Goal: Task Accomplishment & Management: Complete application form

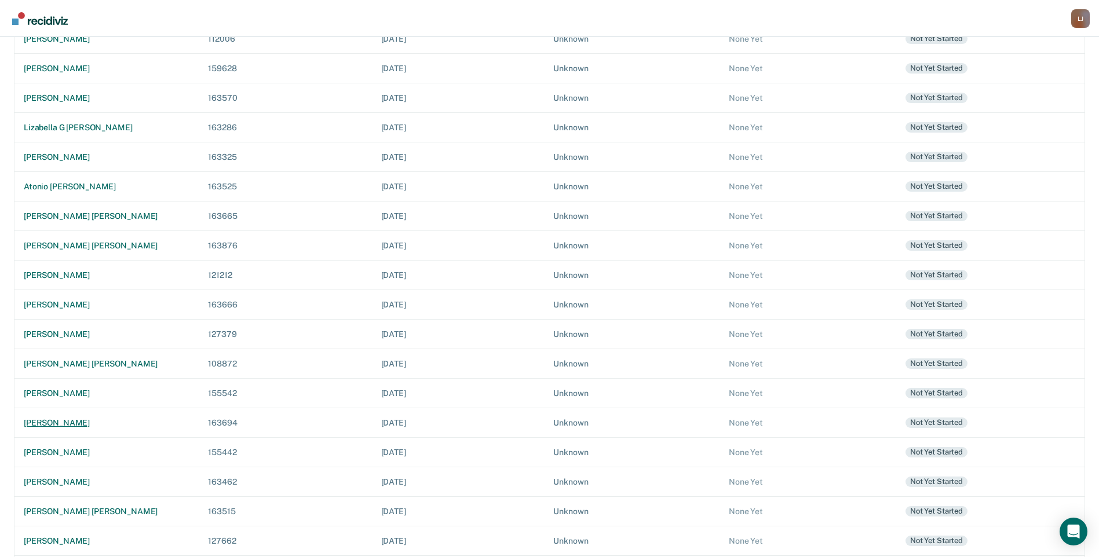
scroll to position [174, 0]
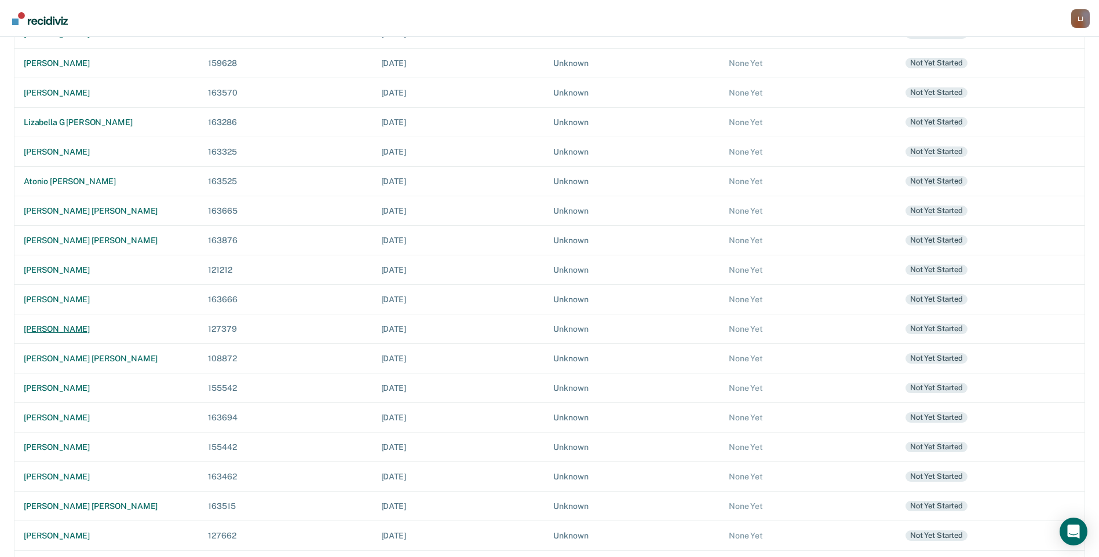
click at [79, 328] on div "[PERSON_NAME]" at bounding box center [107, 329] width 166 height 10
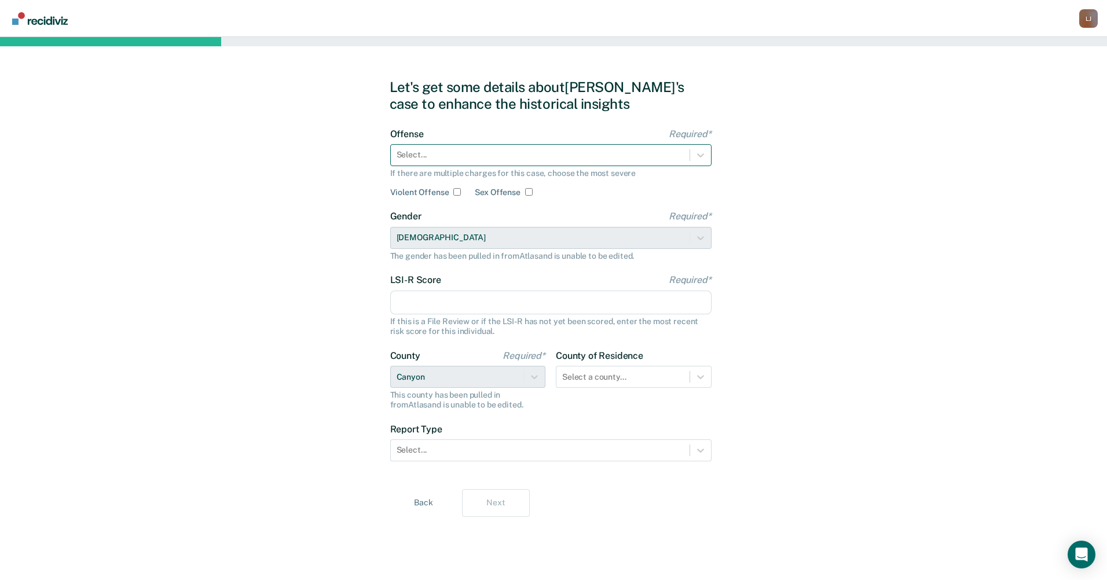
click at [438, 149] on div at bounding box center [540, 155] width 287 height 12
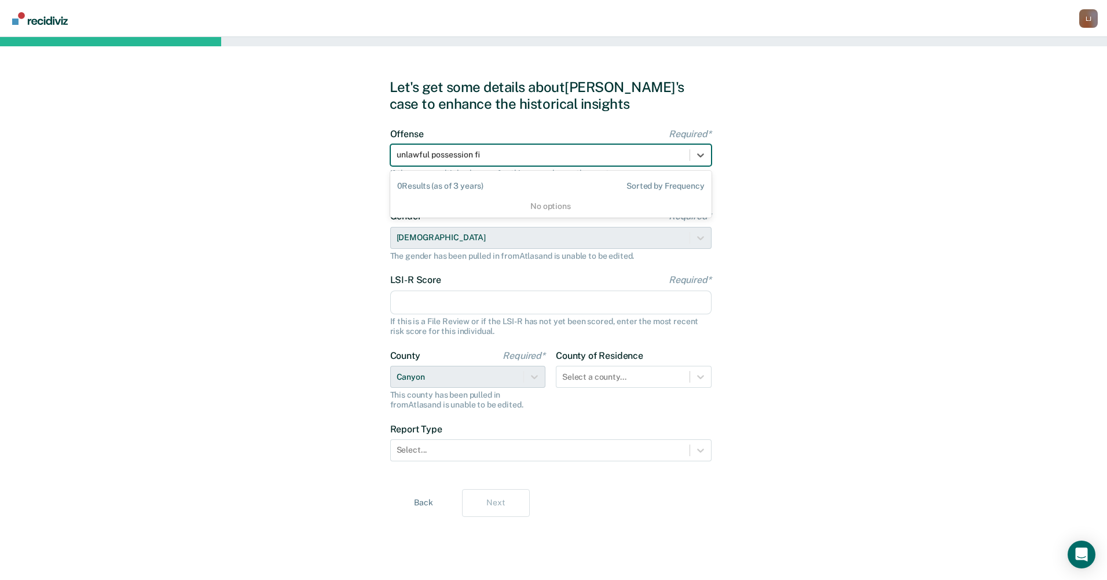
type input "unlawful possession f"
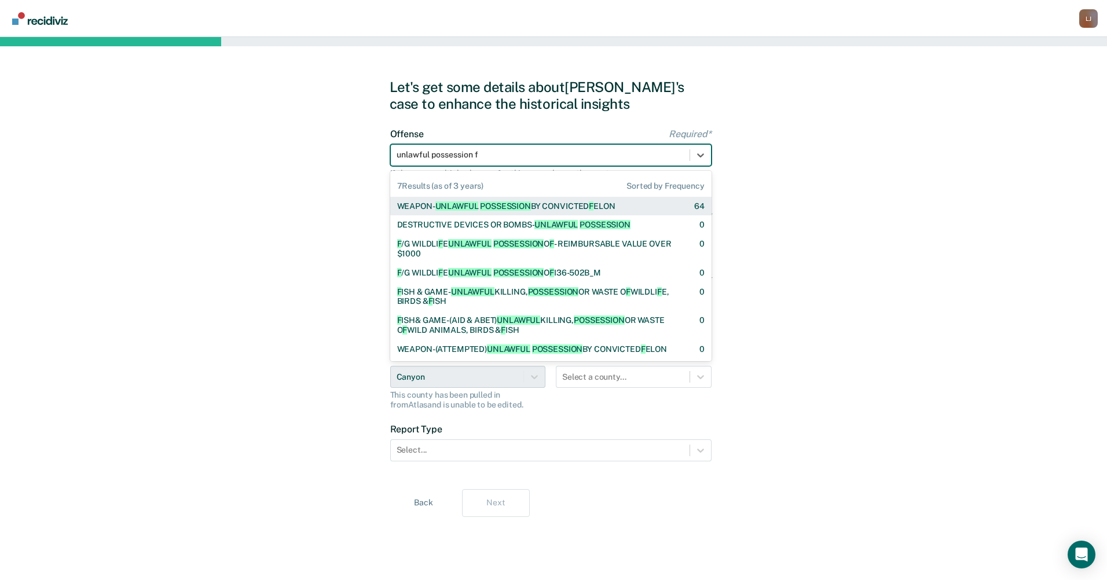
click at [584, 202] on div "WEAPON- UNLAWFUL POSSESSION BY CONVICTED [PERSON_NAME]" at bounding box center [506, 207] width 218 height 10
checkbox input "true"
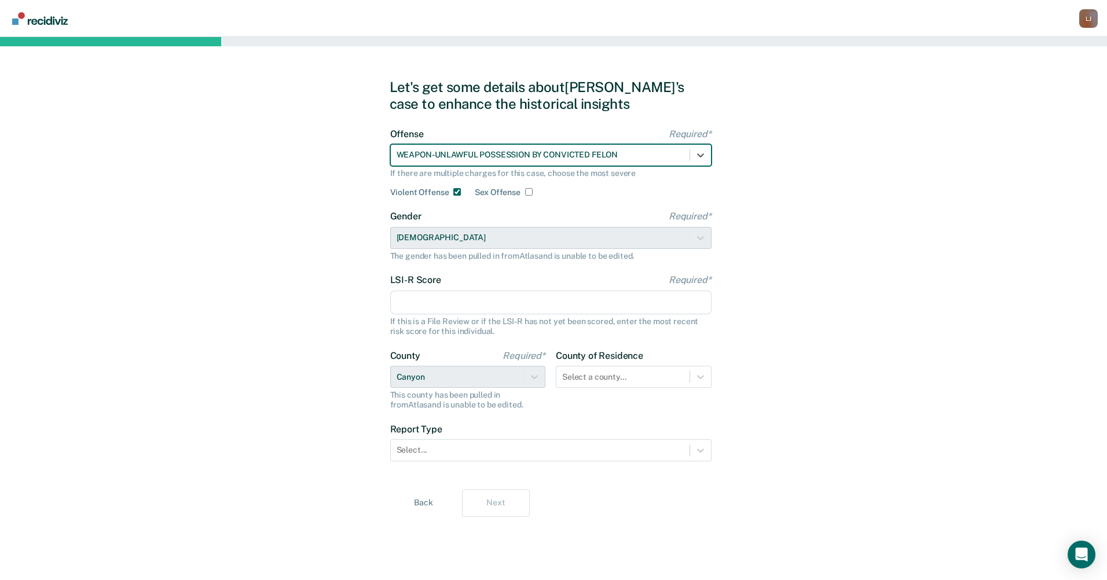
click at [484, 299] on input "LSI-R Score Required*" at bounding box center [550, 303] width 321 height 24
click at [477, 297] on input "LSI-R Score Required*" at bounding box center [550, 303] width 321 height 24
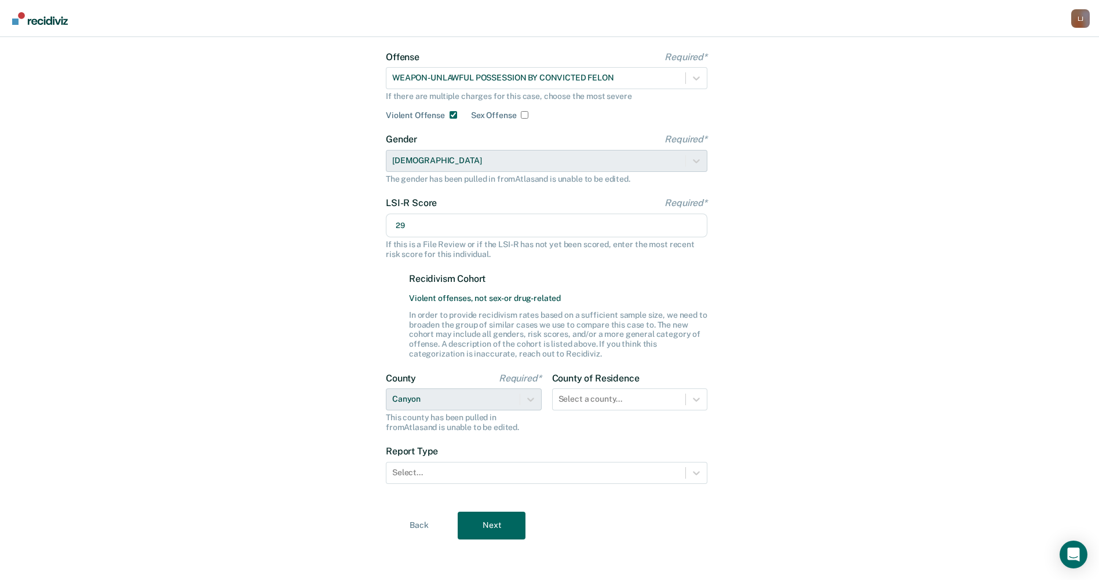
scroll to position [78, 0]
type input "29"
click at [653, 398] on div at bounding box center [619, 398] width 122 height 12
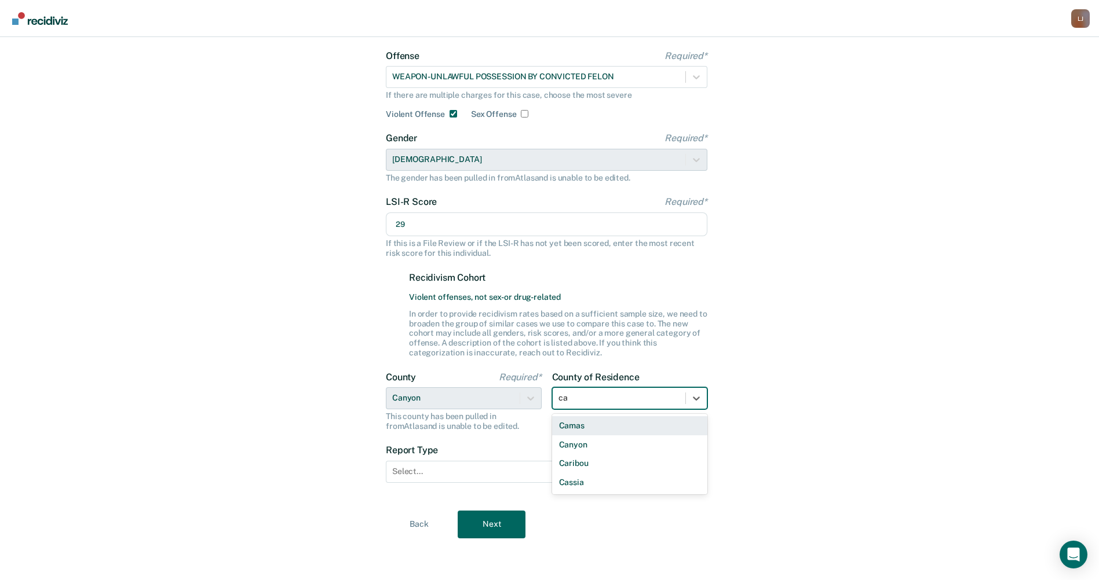
type input "can"
click at [639, 435] on div "Canyon" at bounding box center [630, 426] width 156 height 24
click at [636, 416] on div "Canyon" at bounding box center [630, 425] width 156 height 19
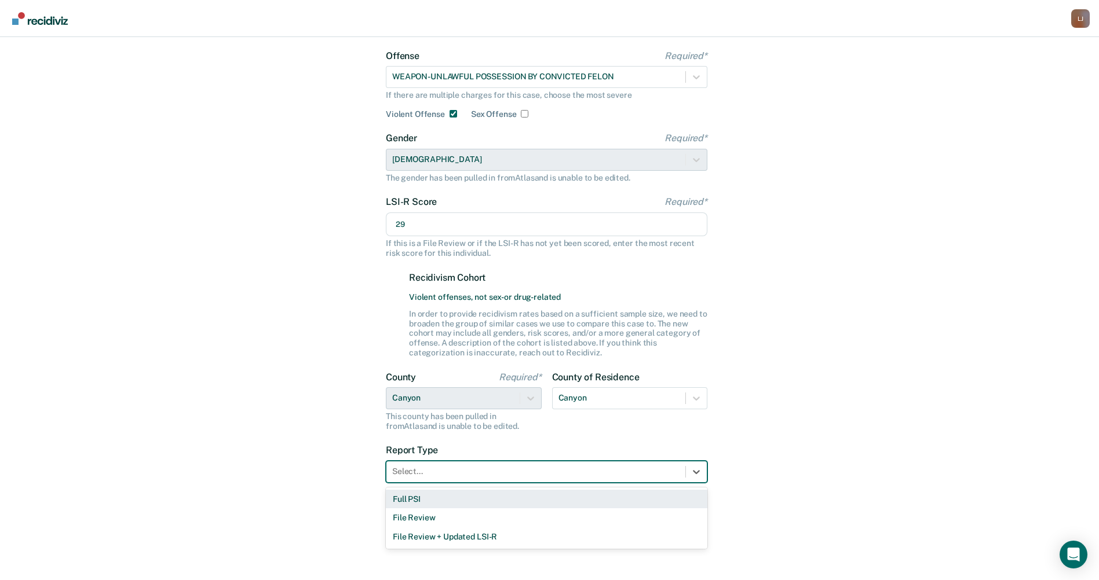
click at [638, 466] on div at bounding box center [535, 472] width 287 height 12
click at [580, 497] on div "Full PSI" at bounding box center [546, 499] width 321 height 19
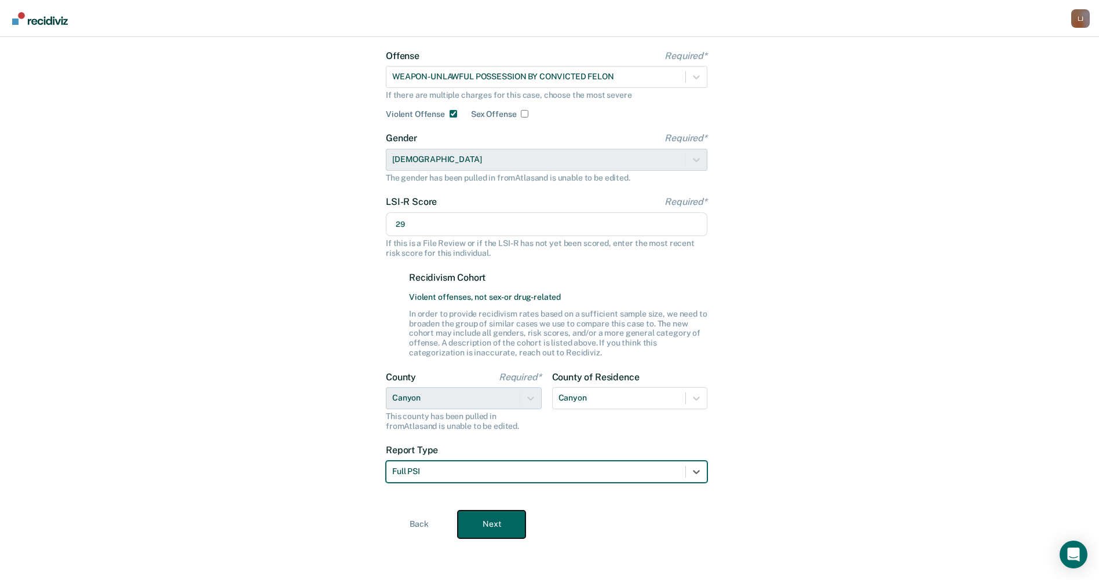
click at [484, 521] on button "Next" at bounding box center [491, 525] width 68 height 28
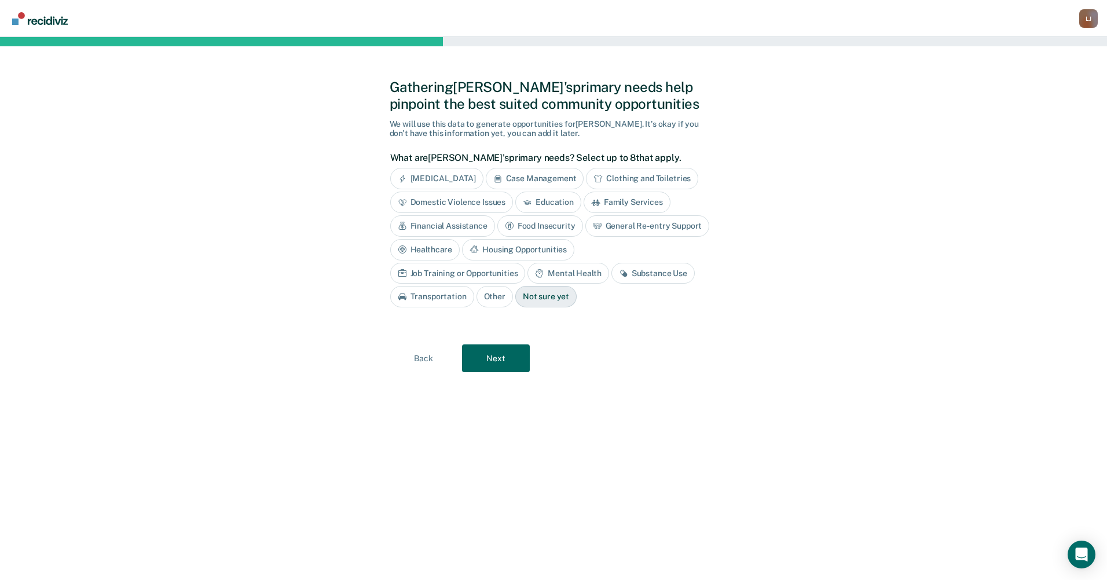
click at [526, 263] on div "Job Training or Opportunities" at bounding box center [458, 273] width 136 height 21
drag, startPoint x: 652, startPoint y: 270, endPoint x: 646, endPoint y: 269, distance: 5.9
click at [652, 270] on div "Substance Use" at bounding box center [666, 273] width 83 height 21
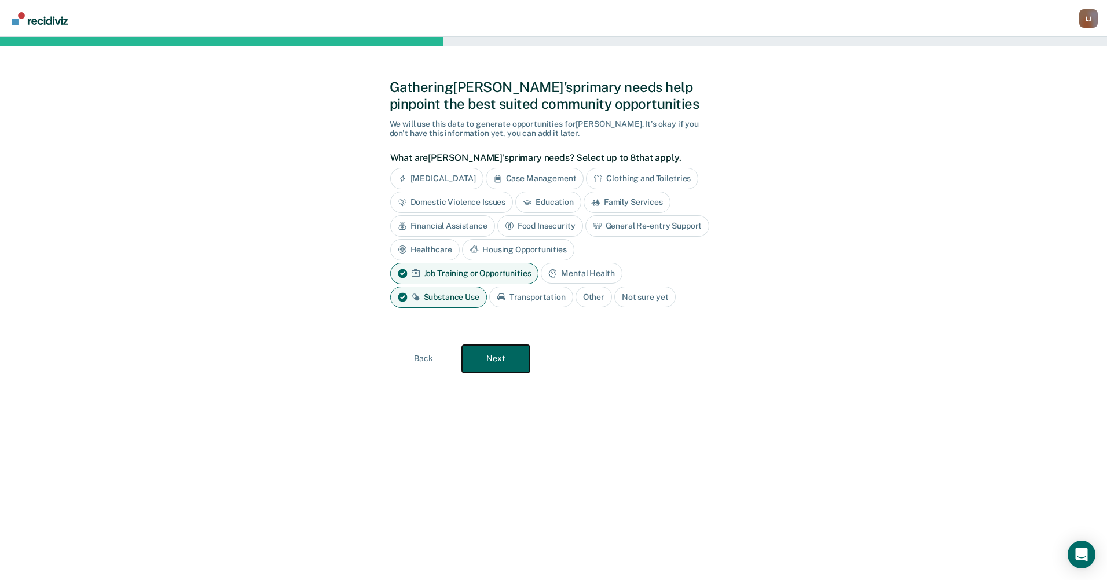
click at [507, 350] on button "Next" at bounding box center [496, 359] width 68 height 28
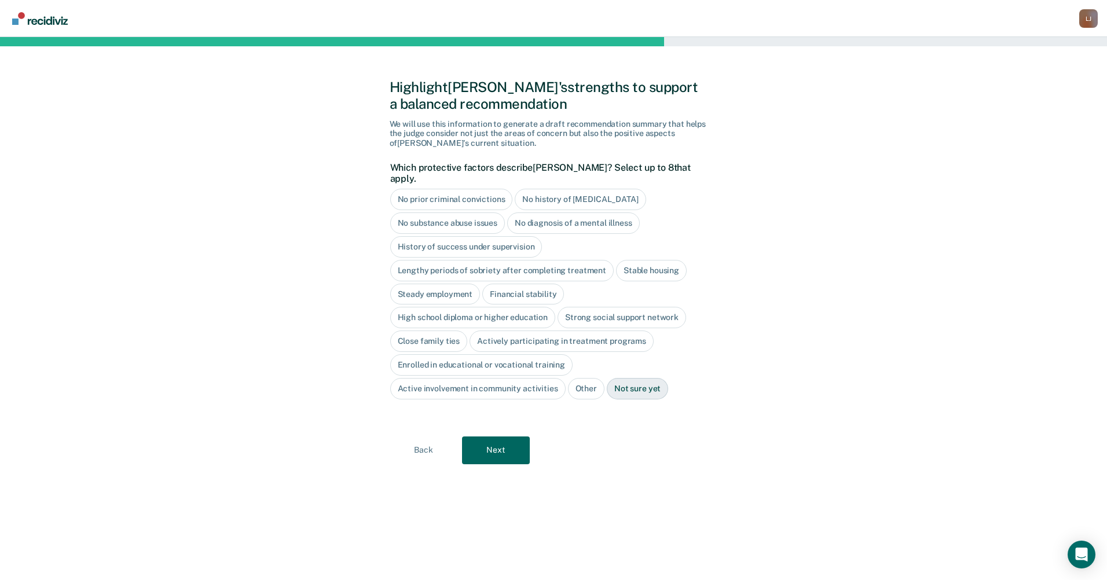
click at [545, 189] on div "No history of [MEDICAL_DATA]" at bounding box center [580, 199] width 131 height 21
click at [533, 213] on div "No diagnosis of a mental illness" at bounding box center [573, 223] width 133 height 21
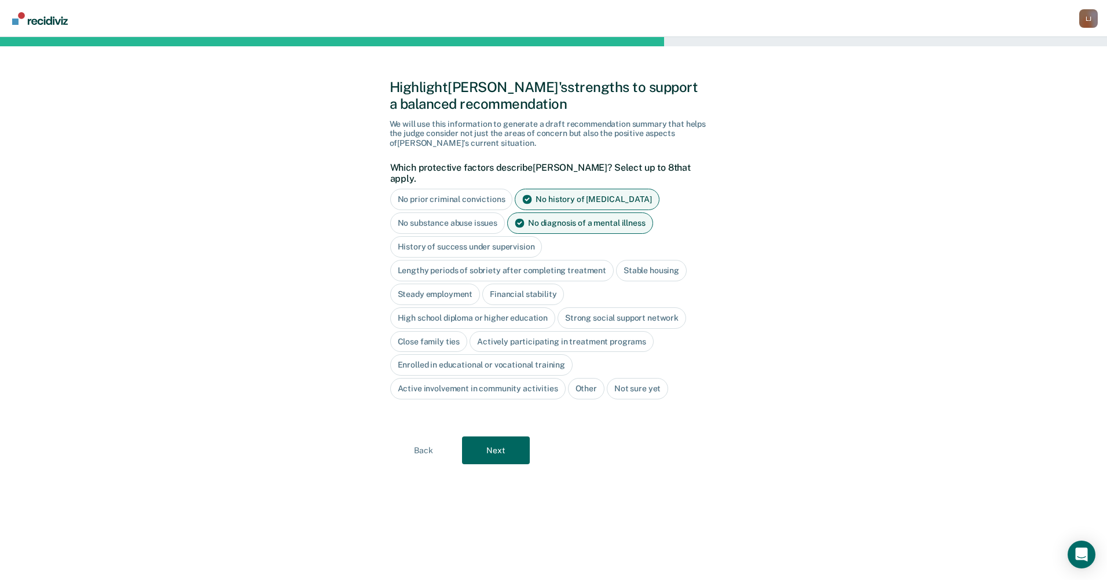
click at [455, 310] on div "High school diploma or higher education" at bounding box center [473, 318] width 166 height 21
click at [484, 438] on button "Next" at bounding box center [496, 451] width 68 height 28
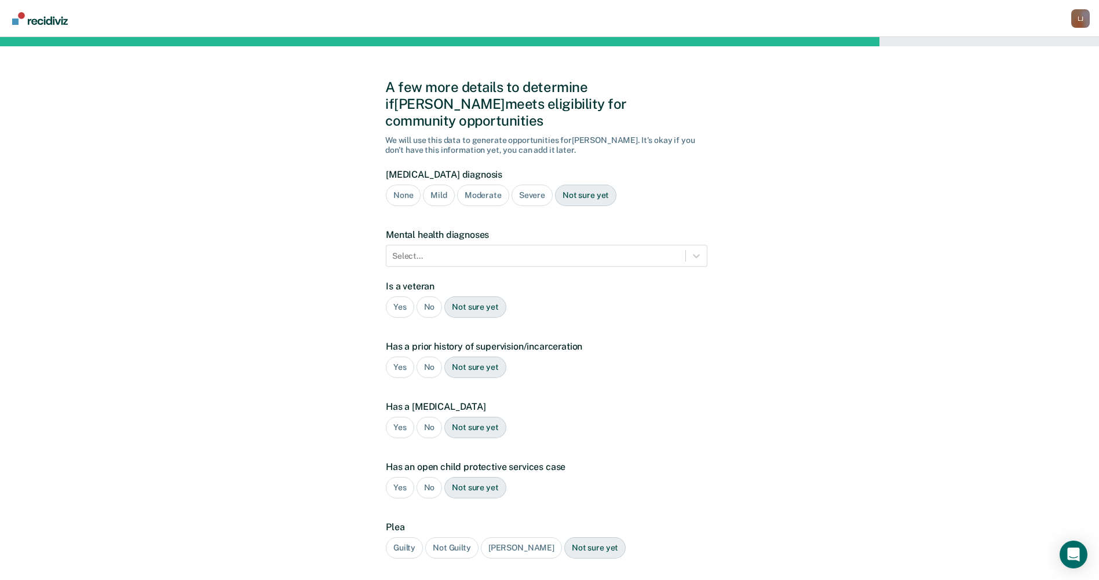
click at [409, 185] on div "None" at bounding box center [403, 195] width 35 height 21
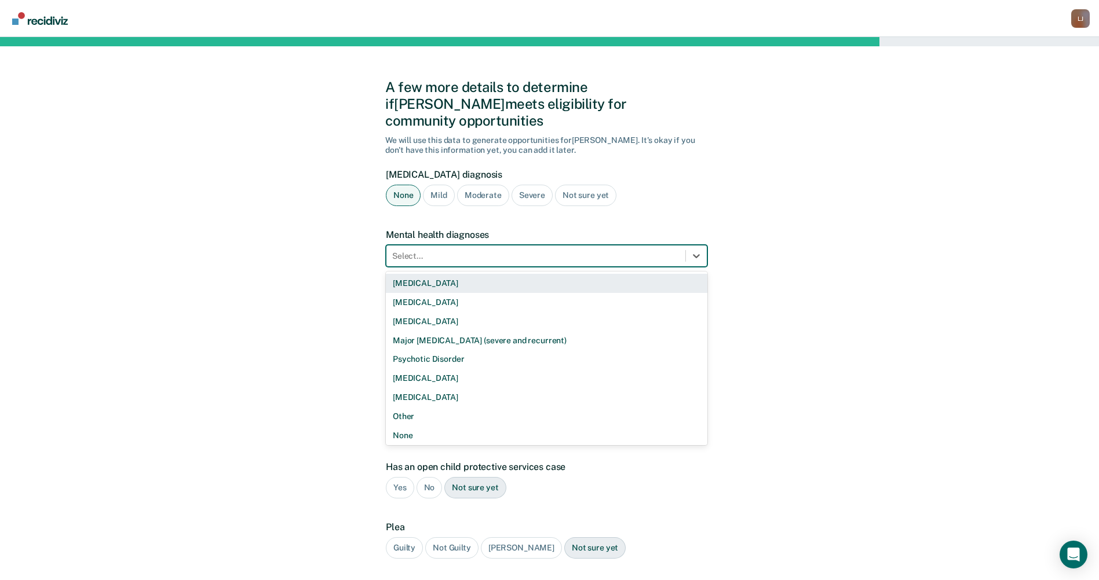
click at [431, 250] on div at bounding box center [535, 256] width 287 height 12
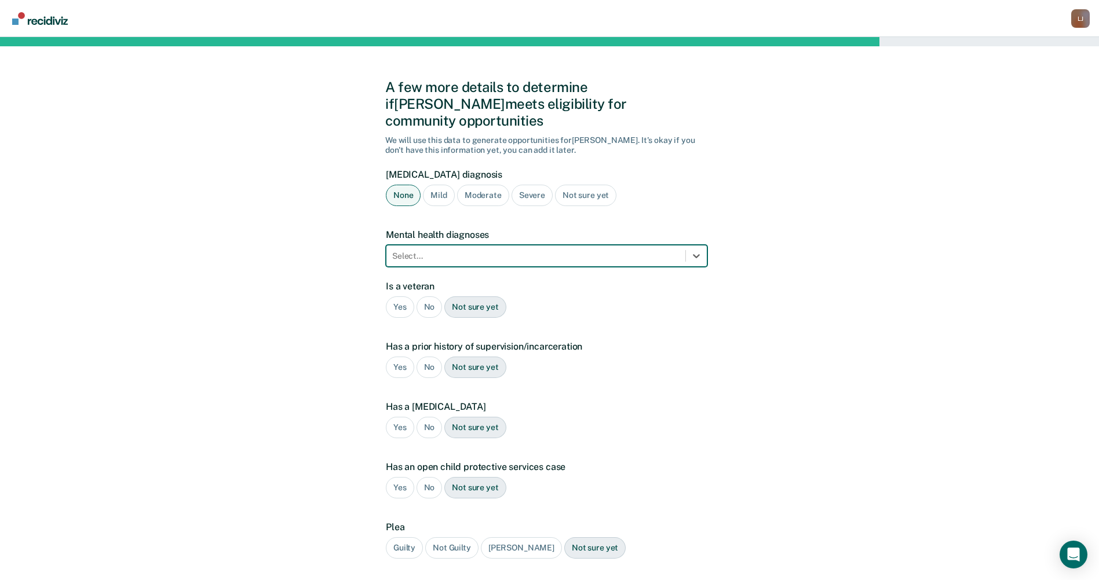
click at [431, 250] on div at bounding box center [535, 256] width 287 height 12
click at [433, 296] on div "No" at bounding box center [429, 306] width 26 height 21
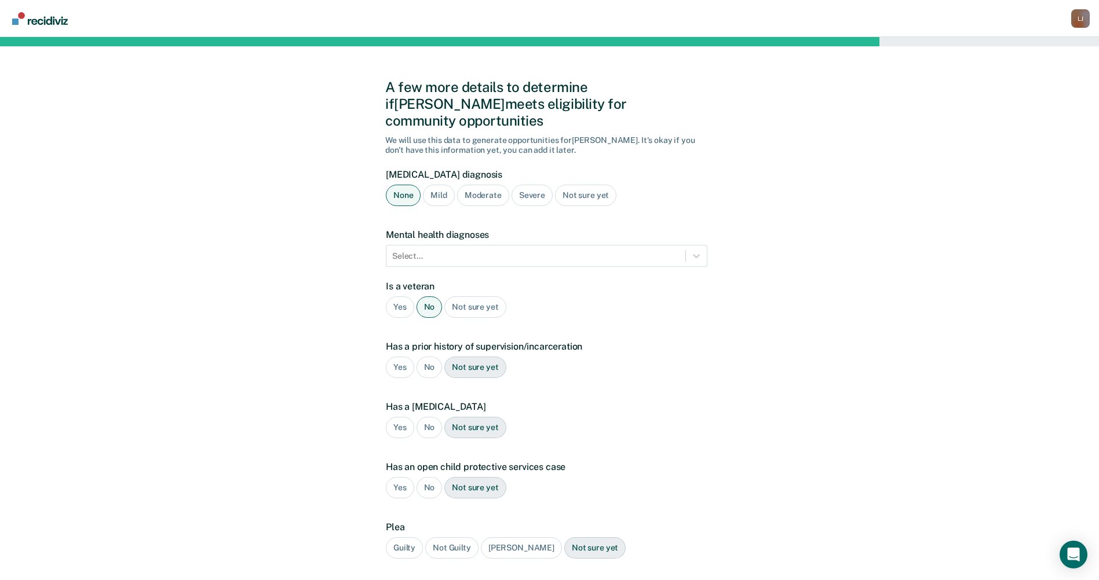
click at [403, 357] on div "Yes" at bounding box center [400, 367] width 28 height 21
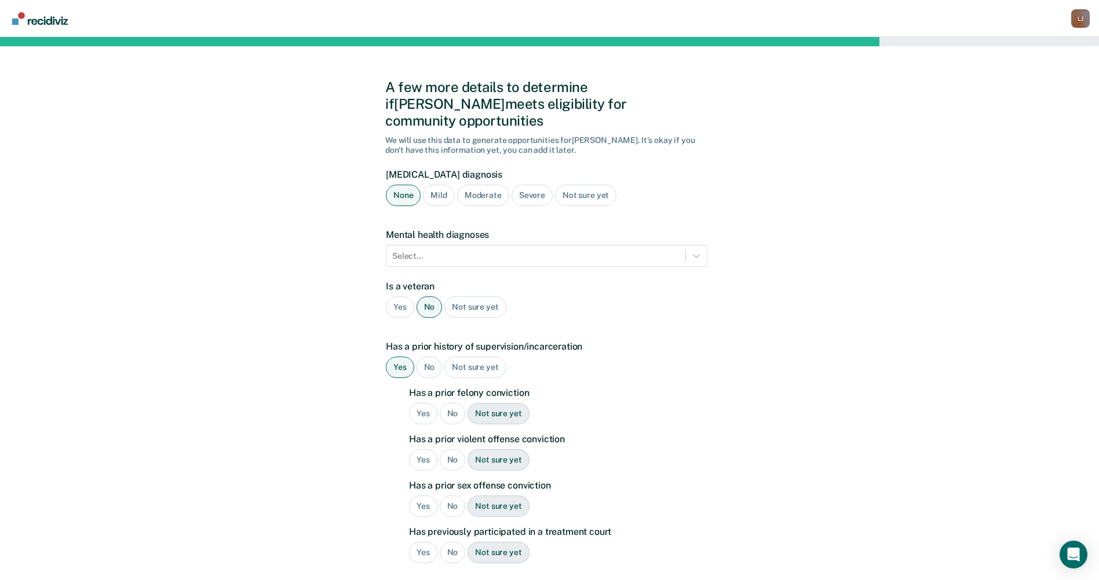
click at [424, 403] on div "Yes" at bounding box center [423, 413] width 28 height 21
click at [456, 449] on div "No" at bounding box center [453, 459] width 26 height 21
click at [447, 496] on div "No" at bounding box center [453, 506] width 26 height 21
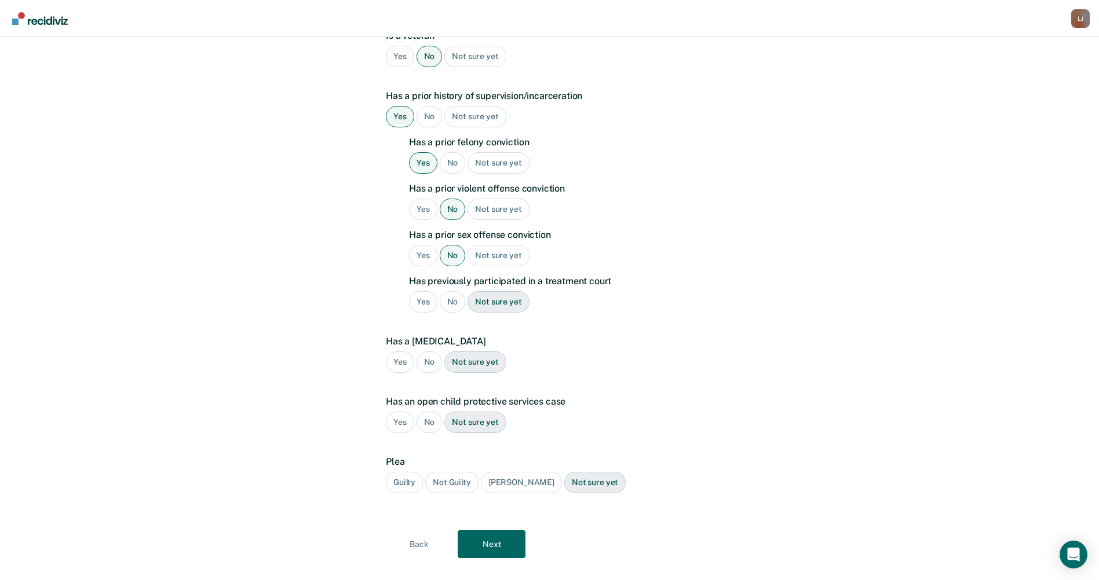
scroll to position [254, 0]
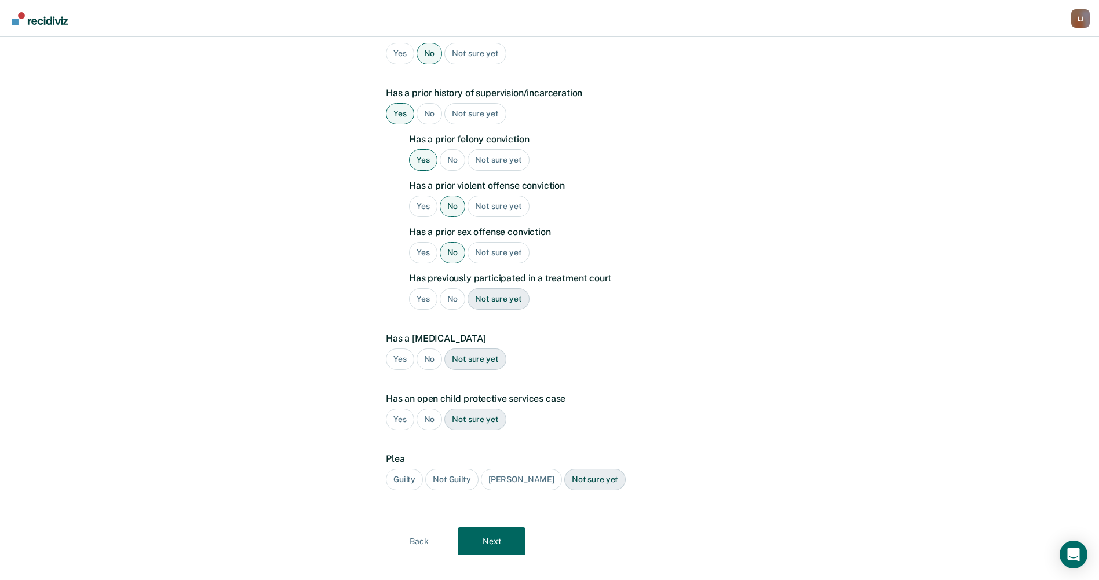
click at [396, 469] on div "Guilty" at bounding box center [404, 479] width 37 height 21
click at [479, 528] on button "Next" at bounding box center [491, 542] width 68 height 28
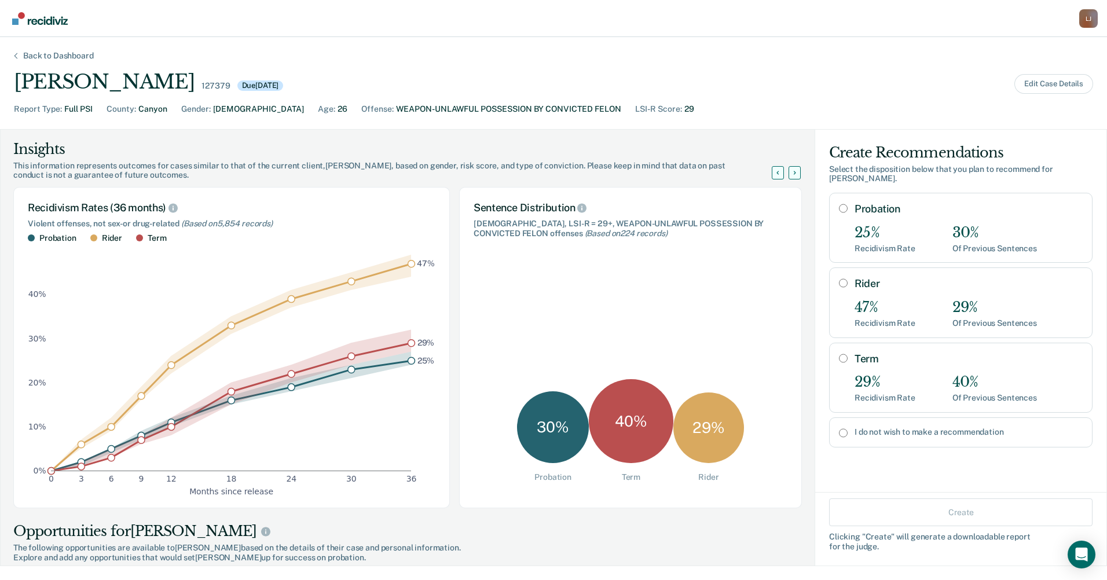
click at [839, 354] on input "Term" at bounding box center [843, 358] width 9 height 9
radio input "true"
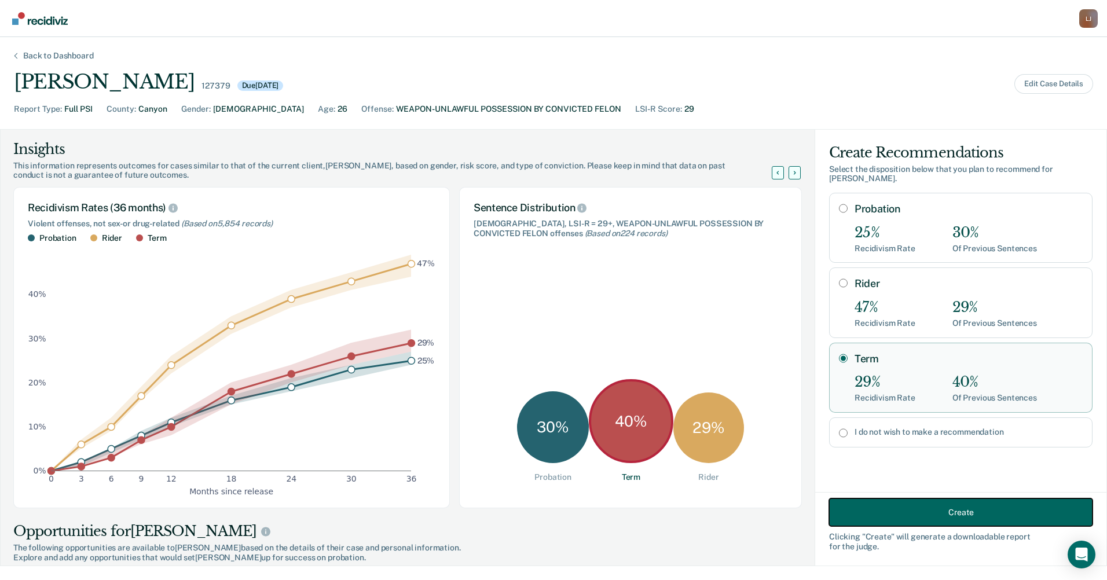
click at [889, 515] on button "Create" at bounding box center [960, 513] width 263 height 28
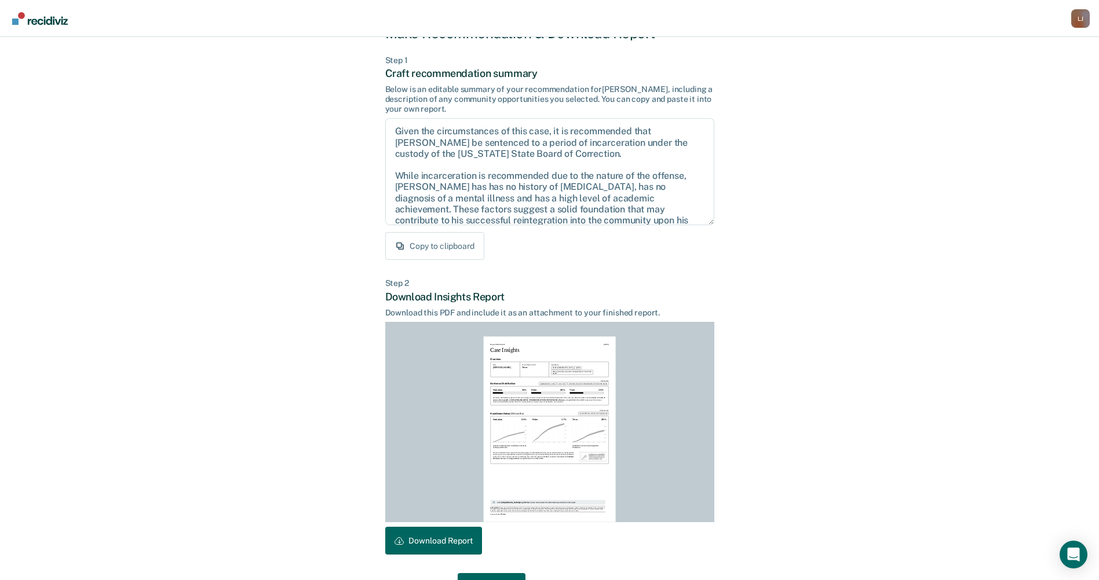
scroll to position [80, 0]
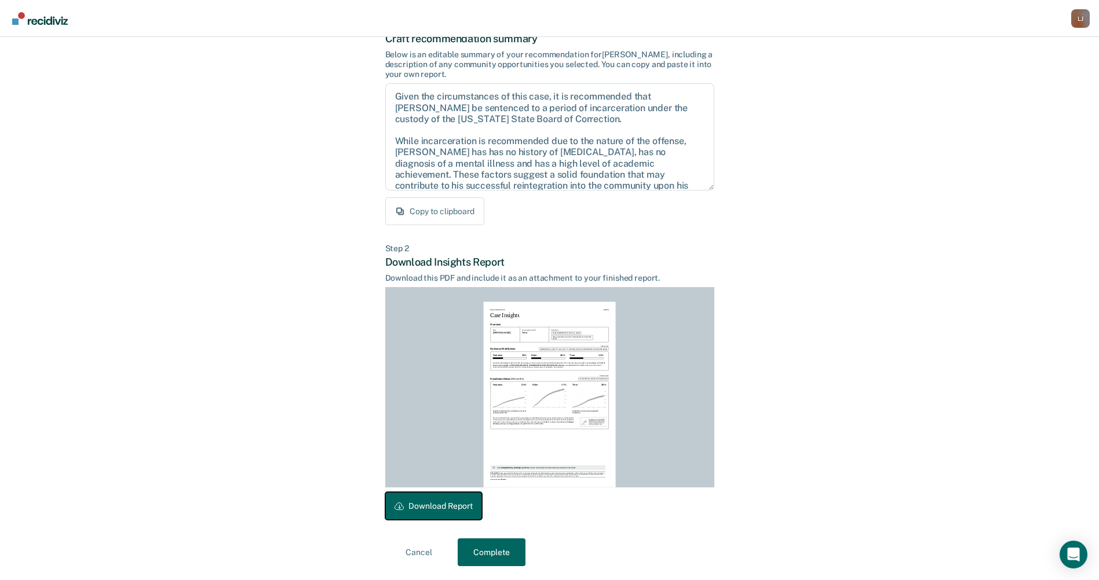
click at [409, 519] on button "Download Report" at bounding box center [433, 506] width 97 height 28
click at [499, 547] on button "Complete" at bounding box center [491, 553] width 68 height 28
